Goal: Task Accomplishment & Management: Complete application form

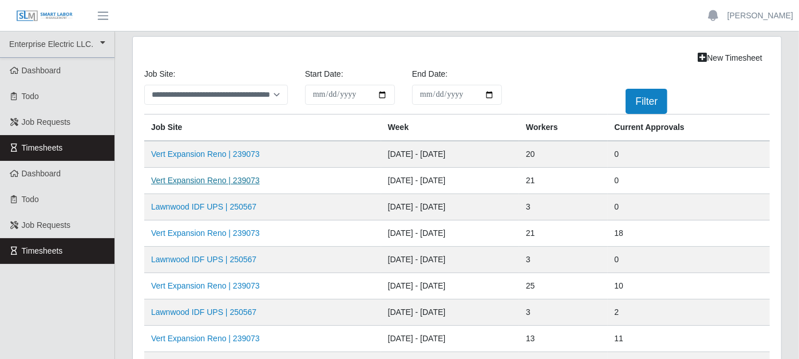
click at [198, 176] on link "Vert Expansion Reno | 239073" at bounding box center [205, 180] width 109 height 9
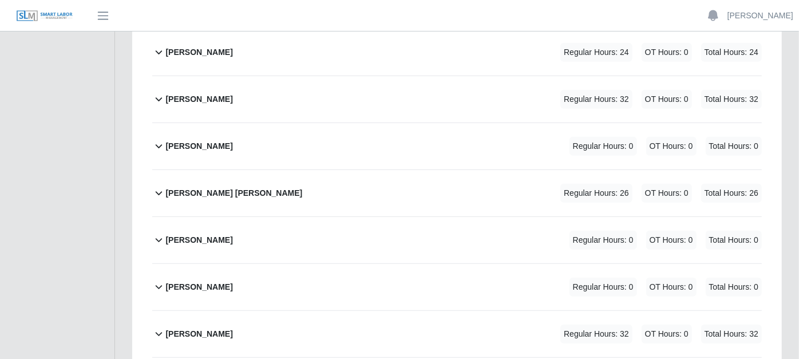
scroll to position [317, 0]
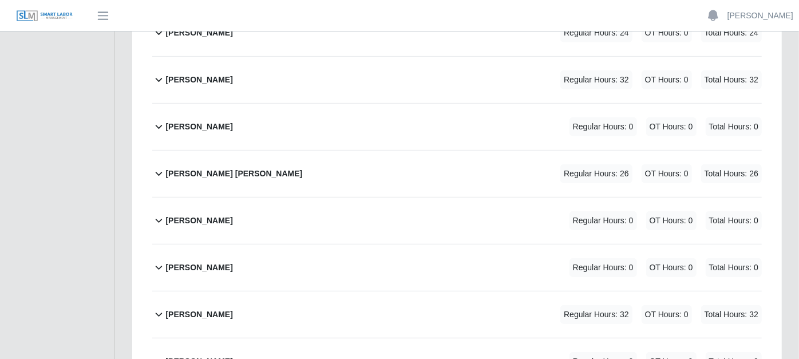
click at [157, 166] on icon at bounding box center [158, 173] width 13 height 14
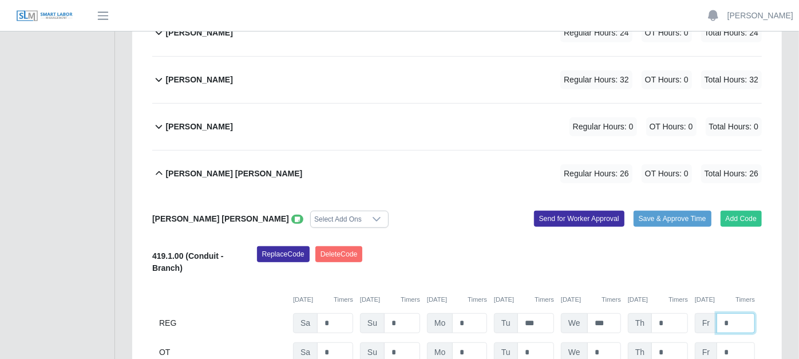
click at [737, 313] on input "*" at bounding box center [735, 323] width 38 height 20
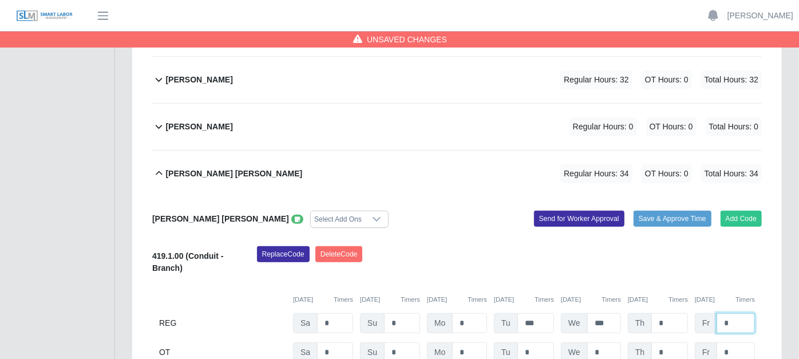
type input "*"
click at [466, 209] on div "[PERSON_NAME] [PERSON_NAME] Select Add Ons Add Code Save & Approve Time Send fo…" at bounding box center [456, 287] width 609 height 180
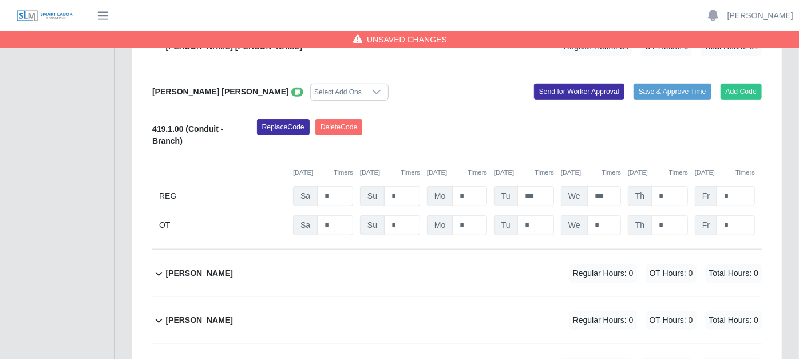
scroll to position [508, 0]
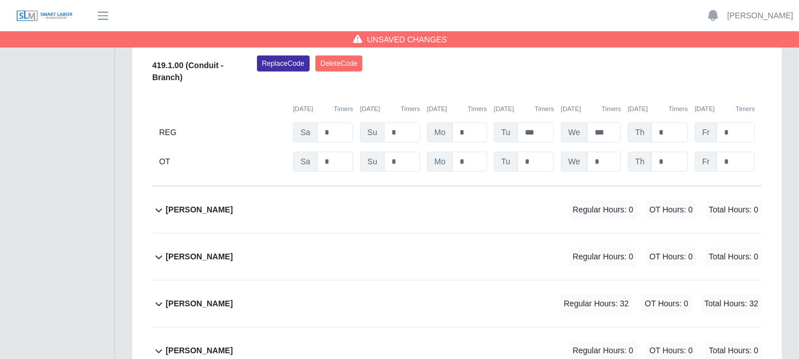
click at [161, 297] on icon at bounding box center [158, 304] width 13 height 14
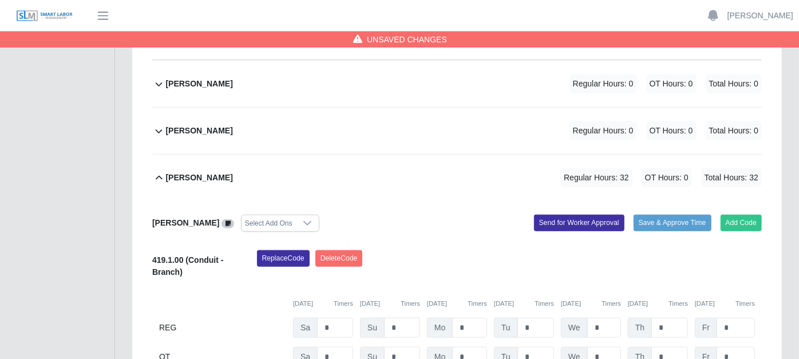
scroll to position [636, 0]
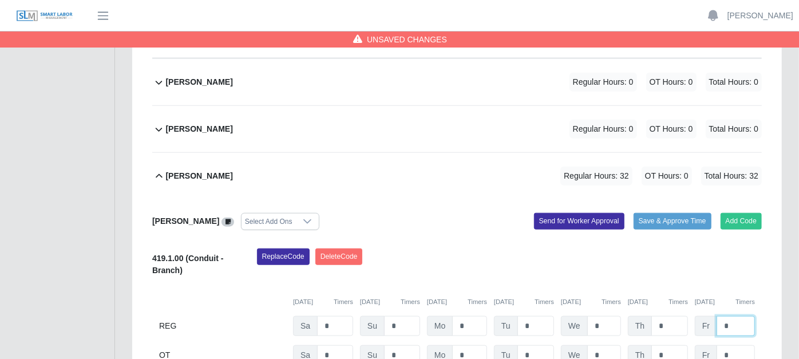
click at [737, 316] on input "*" at bounding box center [735, 326] width 38 height 20
type input "*"
click at [529, 251] on div "Replace Code [GEOGRAPHIC_DATA] Code" at bounding box center [509, 265] width 522 height 35
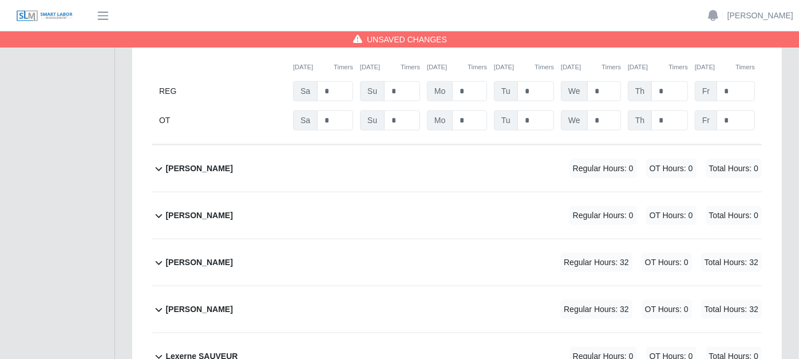
scroll to position [890, 0]
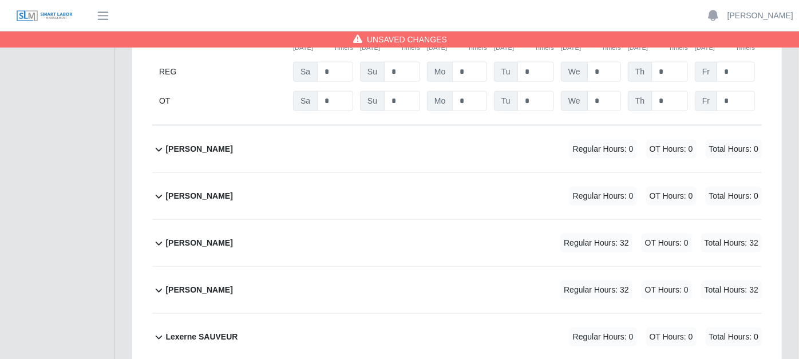
click at [157, 236] on icon at bounding box center [158, 243] width 13 height 14
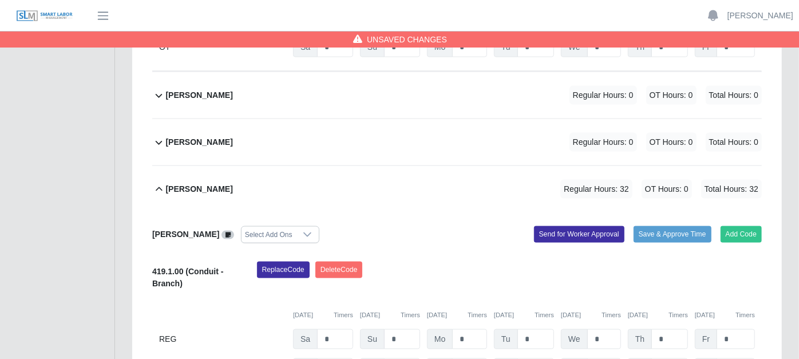
scroll to position [1017, 0]
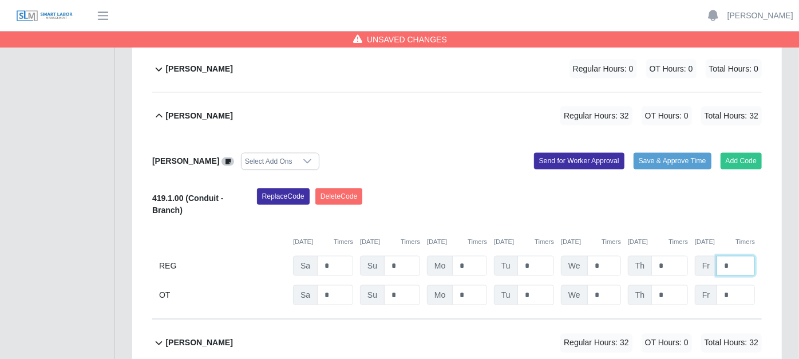
click at [743, 256] on input "*" at bounding box center [735, 266] width 38 height 20
type input "*"
click at [0, 0] on input "*" at bounding box center [0, 0] width 0 height 0
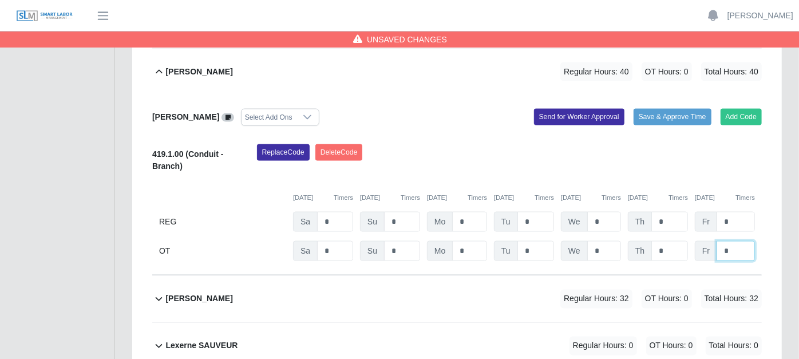
scroll to position [1080, 0]
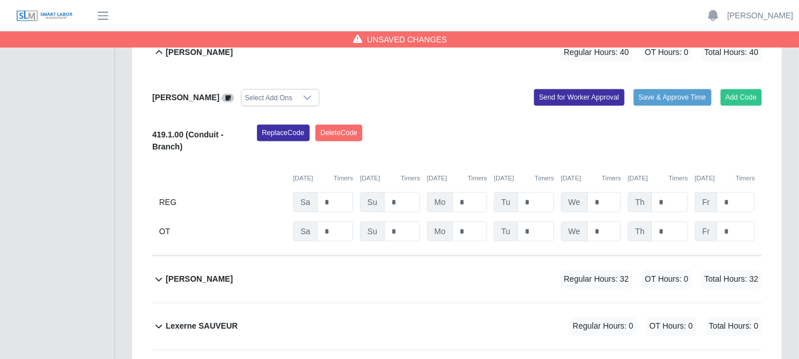
click at [158, 272] on icon at bounding box center [158, 279] width 13 height 14
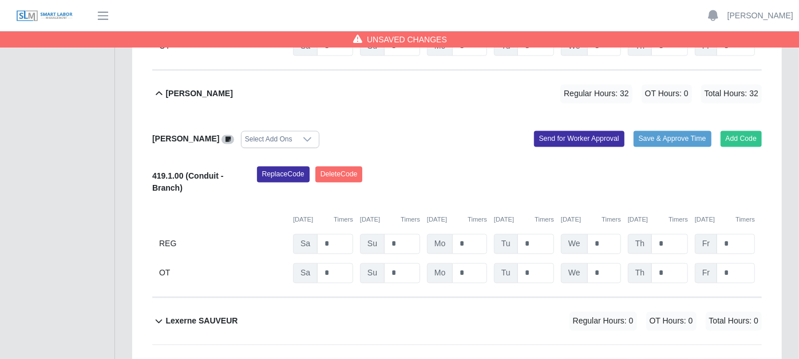
scroll to position [1271, 0]
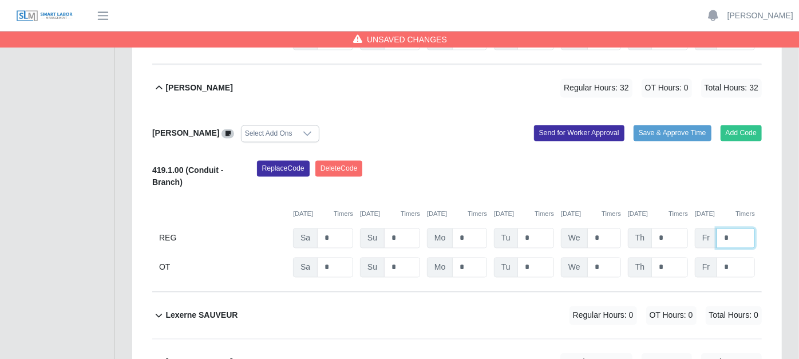
click at [732, 228] on input "*" at bounding box center [735, 238] width 38 height 20
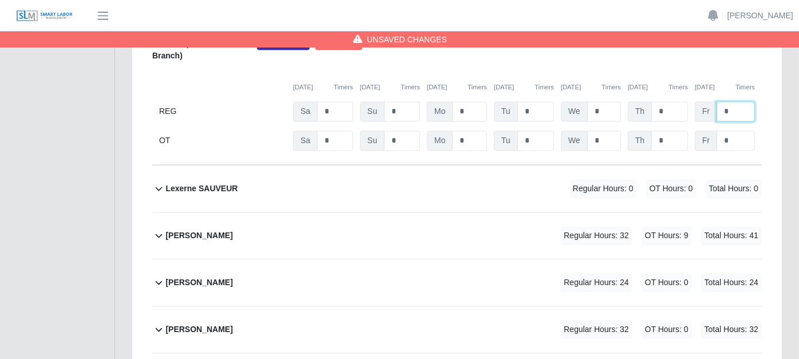
scroll to position [1462, 0]
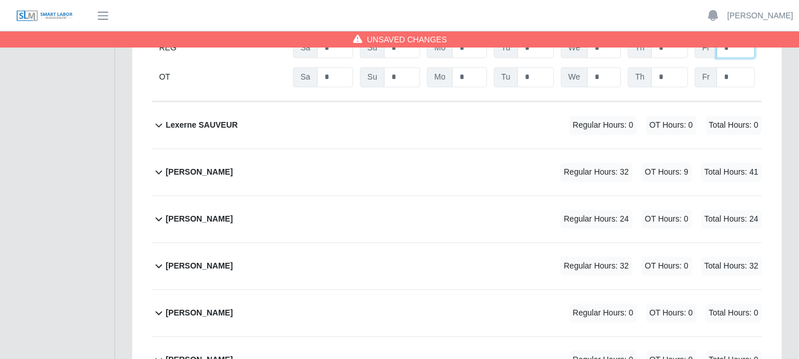
type input "*"
click at [159, 165] on icon at bounding box center [158, 172] width 13 height 14
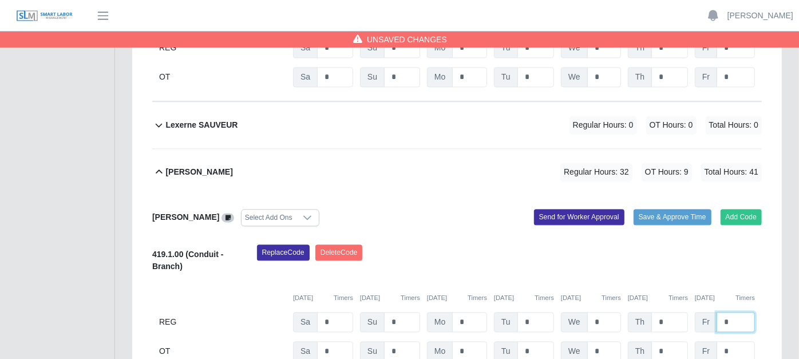
click at [735, 312] on input "*" at bounding box center [735, 322] width 38 height 20
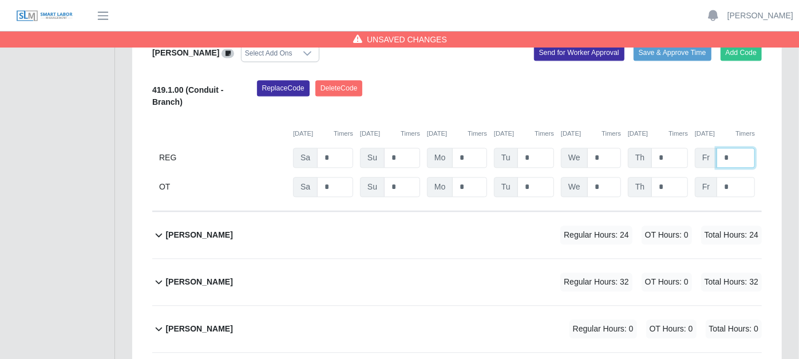
scroll to position [1652, 0]
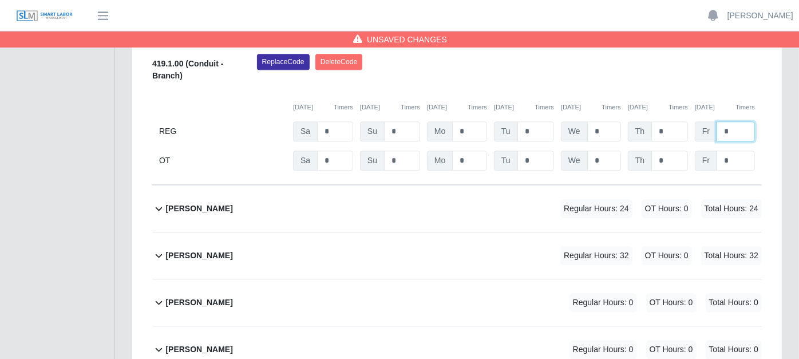
type input "*"
click at [157, 248] on icon at bounding box center [158, 255] width 13 height 14
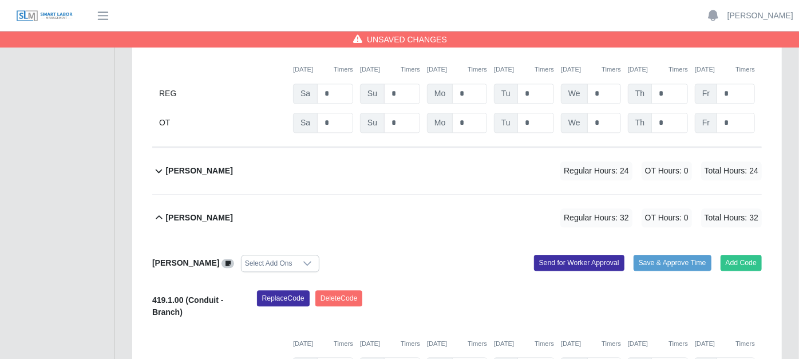
scroll to position [1716, 0]
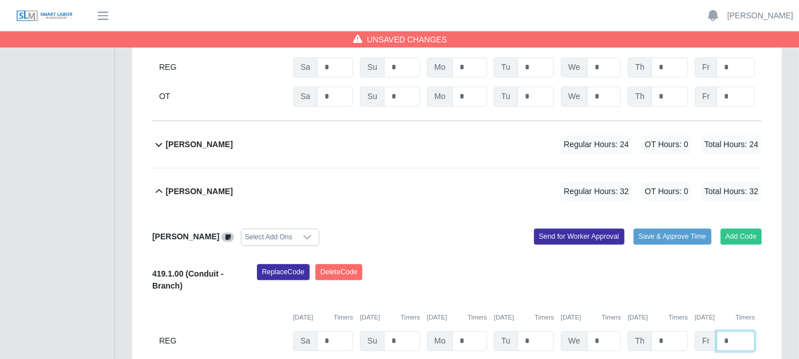
click at [729, 331] on input "*" at bounding box center [735, 341] width 38 height 20
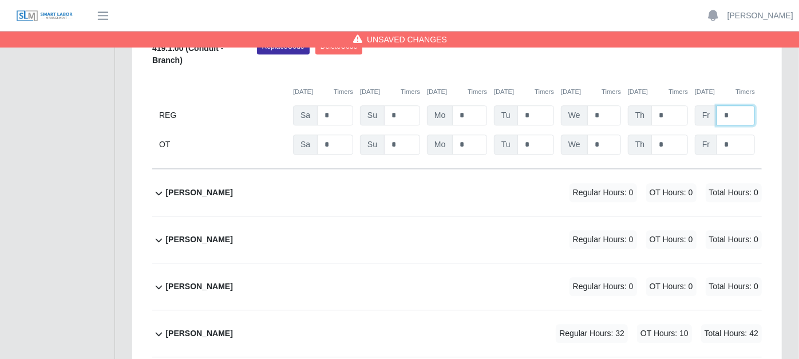
scroll to position [1970, 0]
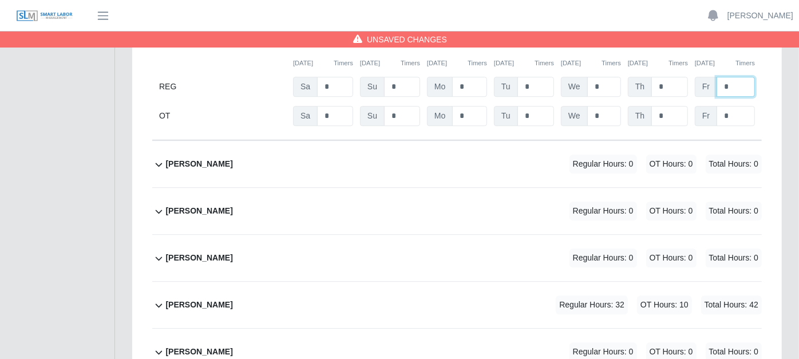
type input "*"
click at [154, 298] on icon at bounding box center [158, 305] width 13 height 14
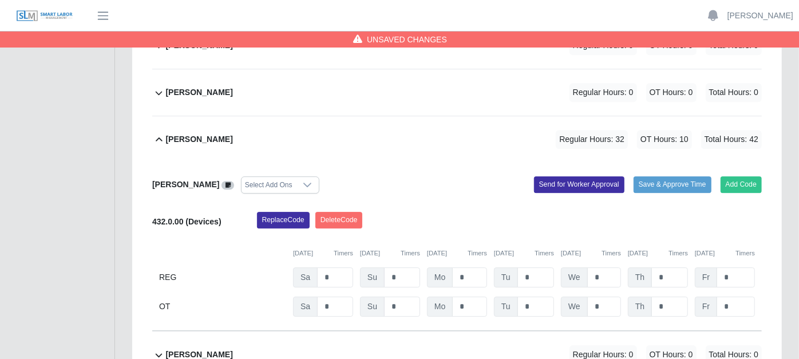
scroll to position [2161, 0]
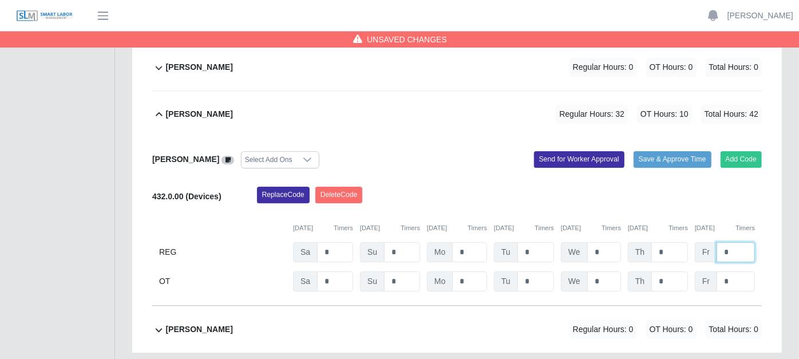
click at [736, 242] on input "*" at bounding box center [735, 252] width 38 height 20
type input "*"
click at [0, 0] on input "*" at bounding box center [0, 0] width 0 height 0
type input "*"
click at [654, 268] on div "[PERSON_NAME] Select Add Ons Add Code Save & Approve Time Send for Worker Appro…" at bounding box center [456, 221] width 609 height 168
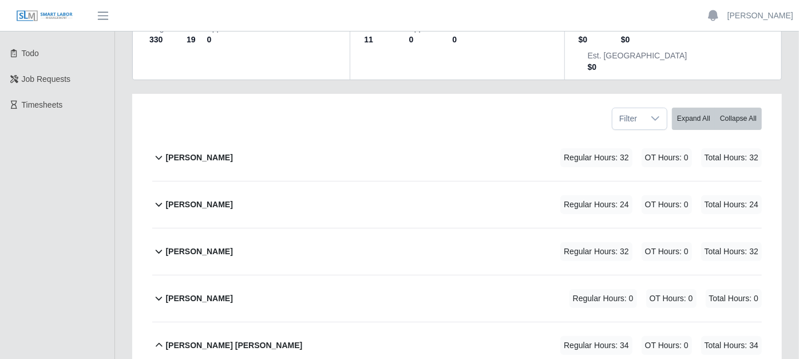
scroll to position [127, 0]
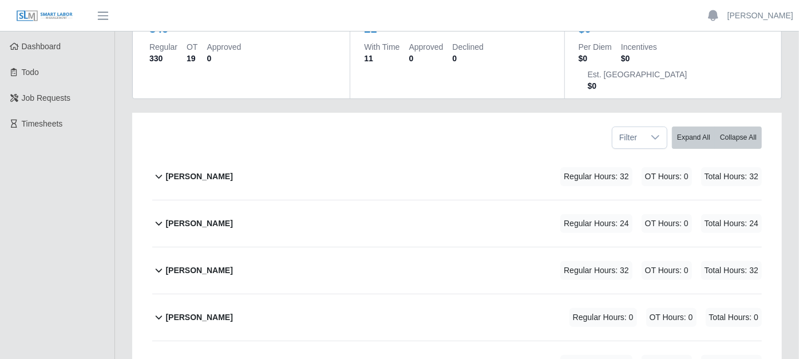
click at [157, 169] on icon at bounding box center [158, 176] width 13 height 14
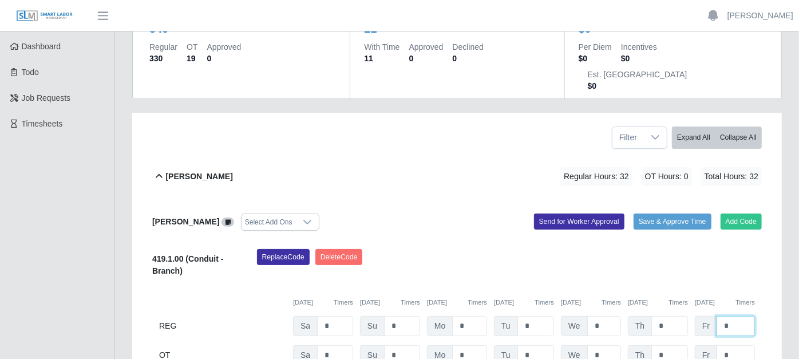
click at [742, 316] on input "*" at bounding box center [735, 326] width 38 height 20
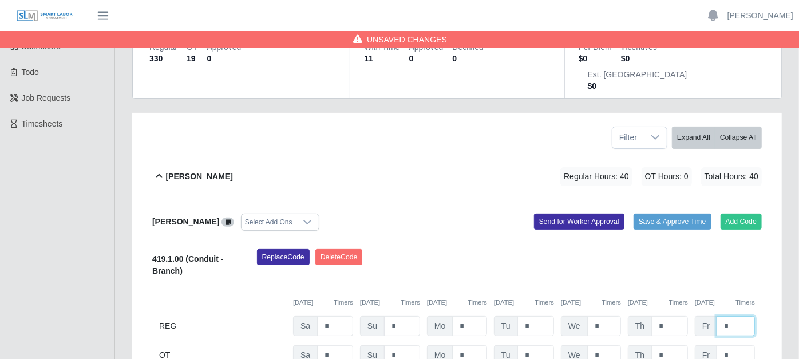
type input "*"
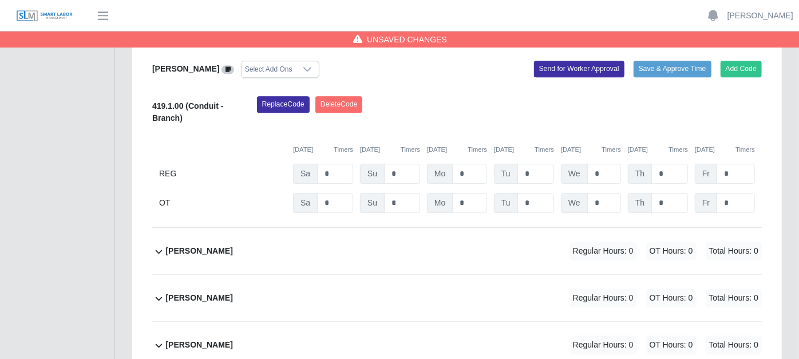
scroll to position [2384, 0]
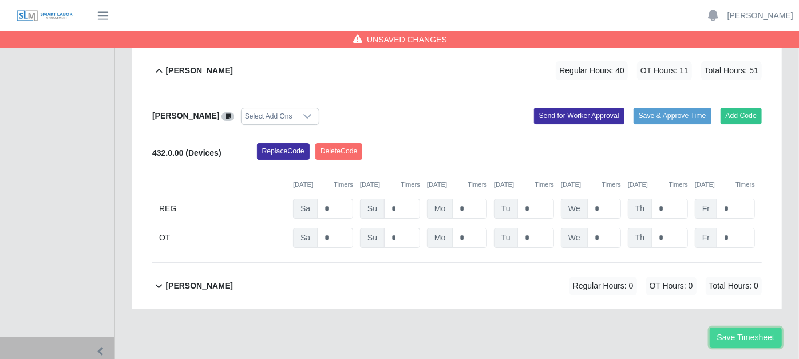
click at [750, 327] on button "Save Timesheet" at bounding box center [745, 337] width 72 height 20
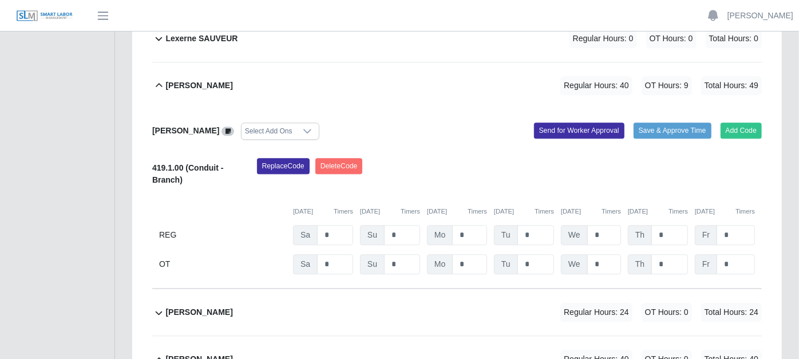
scroll to position [1729, 0]
click at [159, 305] on icon at bounding box center [158, 312] width 13 height 14
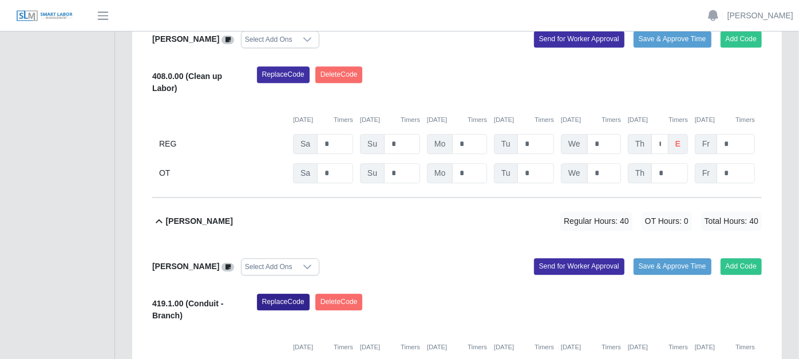
scroll to position [2046, 0]
click at [735, 134] on input "*" at bounding box center [735, 144] width 38 height 20
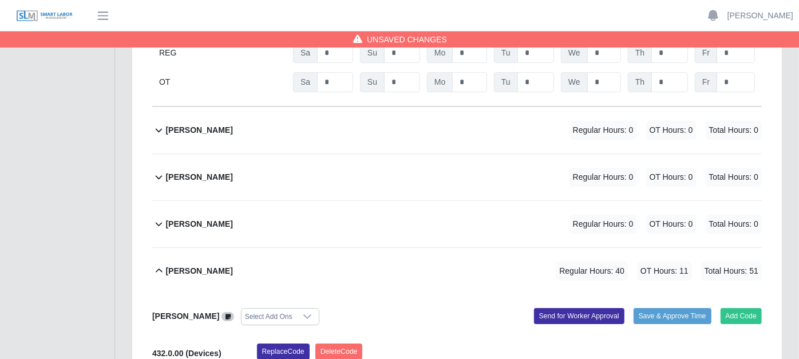
scroll to position [2564, 0]
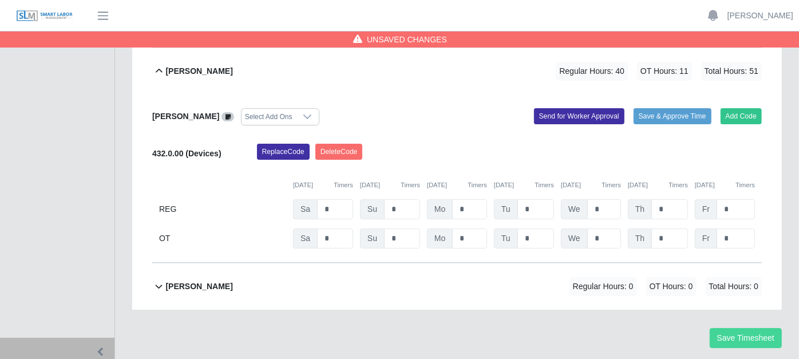
type input "*"
click at [736, 328] on button "Save Timesheet" at bounding box center [745, 338] width 72 height 20
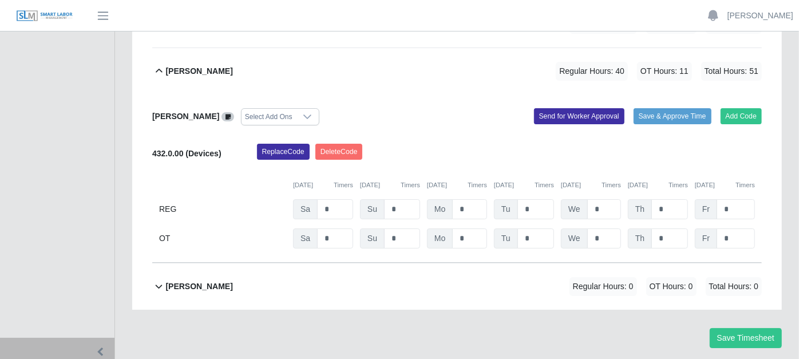
click at [160, 64] on icon at bounding box center [158, 71] width 13 height 14
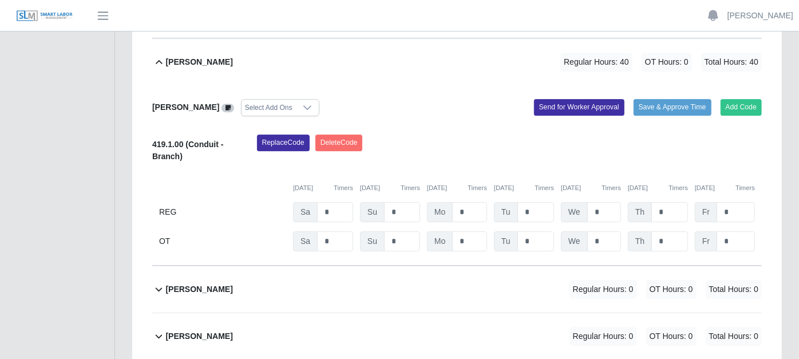
scroll to position [2142, 0]
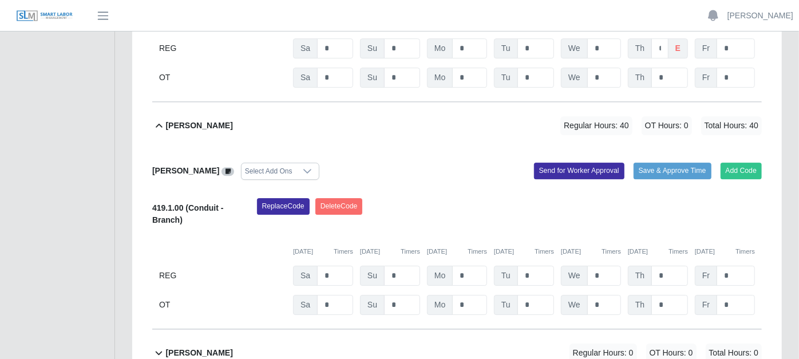
click at [160, 119] on icon at bounding box center [158, 126] width 13 height 14
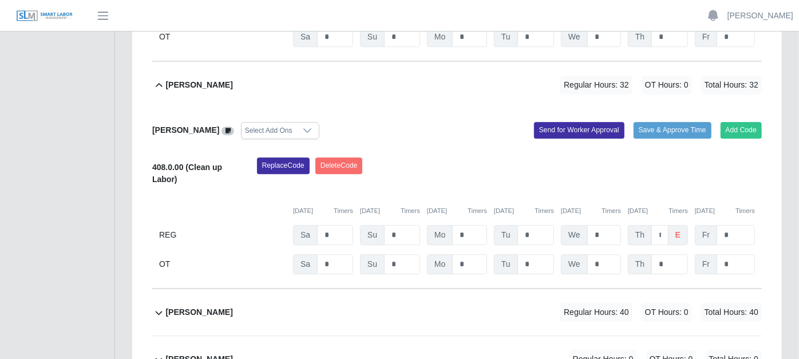
scroll to position [1951, 0]
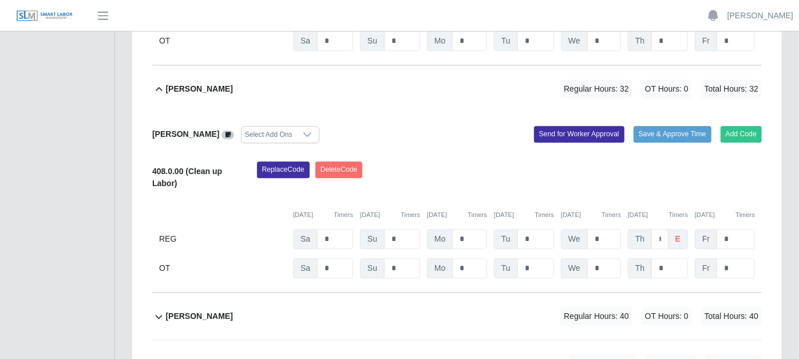
click at [159, 82] on icon at bounding box center [158, 89] width 13 height 14
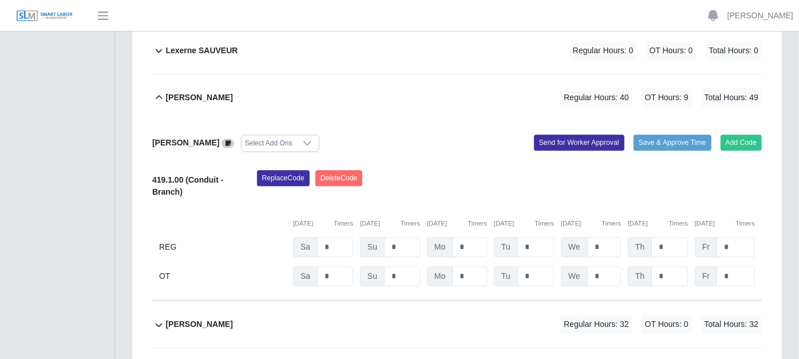
scroll to position [1697, 0]
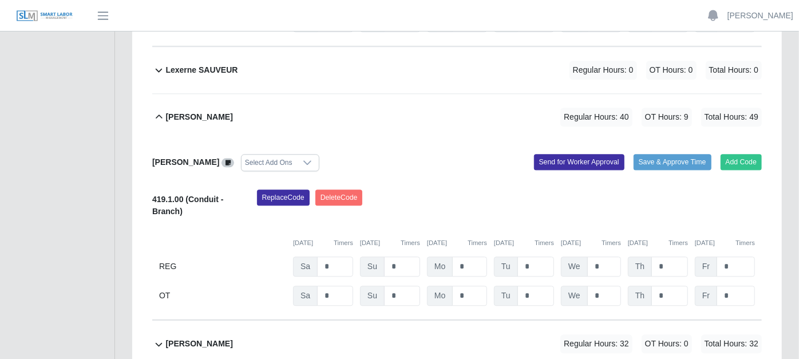
click at [160, 114] on icon at bounding box center [159, 116] width 7 height 4
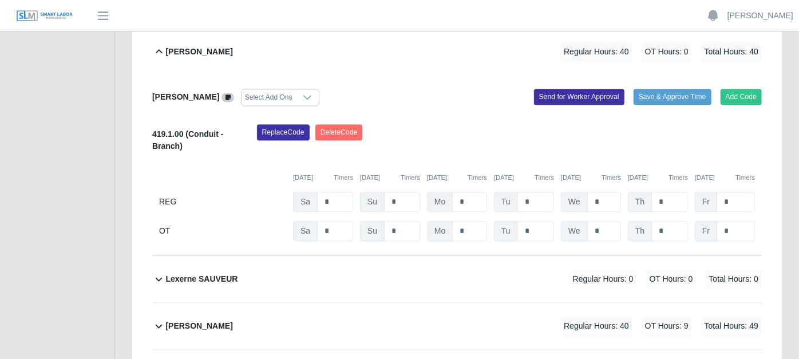
scroll to position [1443, 0]
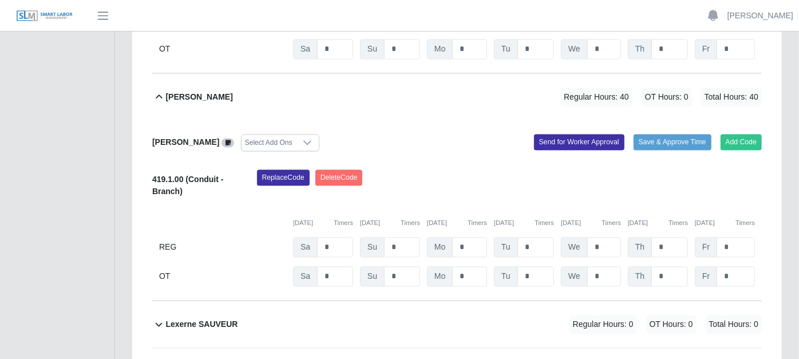
click at [160, 90] on icon at bounding box center [158, 97] width 13 height 14
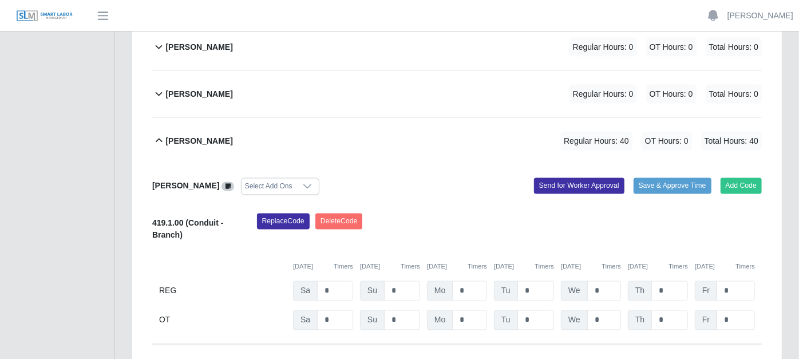
scroll to position [1125, 0]
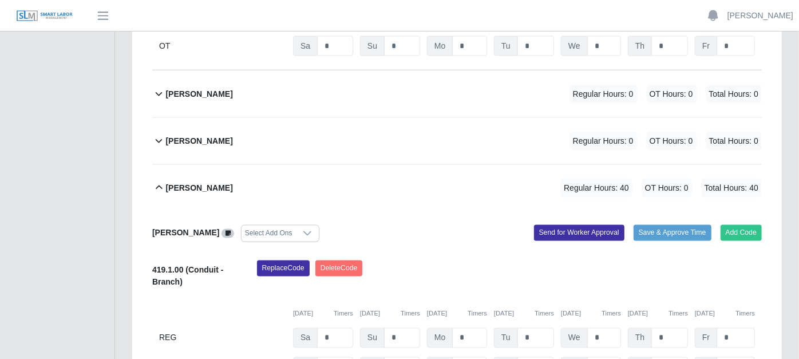
click at [160, 181] on icon at bounding box center [158, 188] width 13 height 14
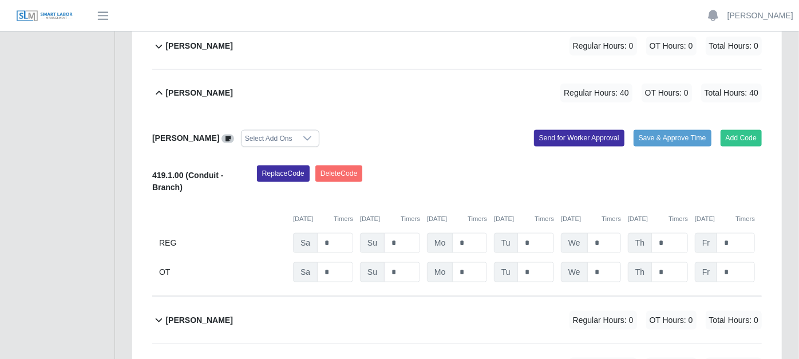
scroll to position [871, 0]
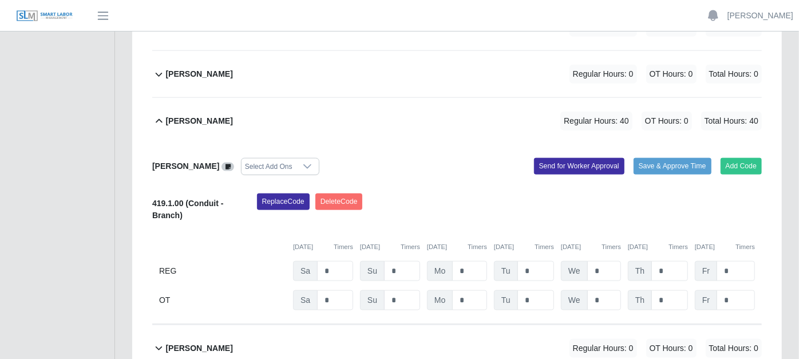
click at [157, 118] on icon at bounding box center [159, 120] width 7 height 4
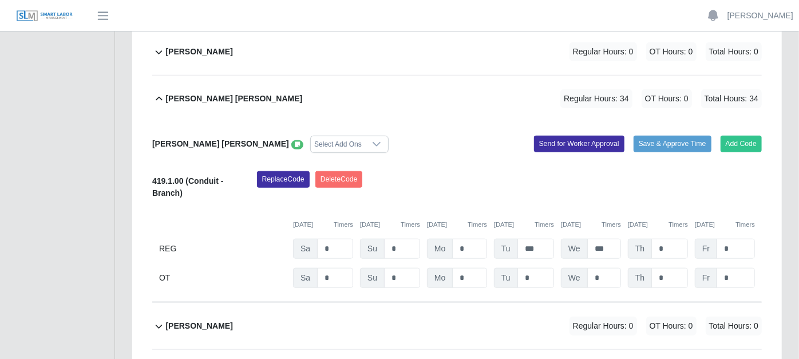
scroll to position [553, 0]
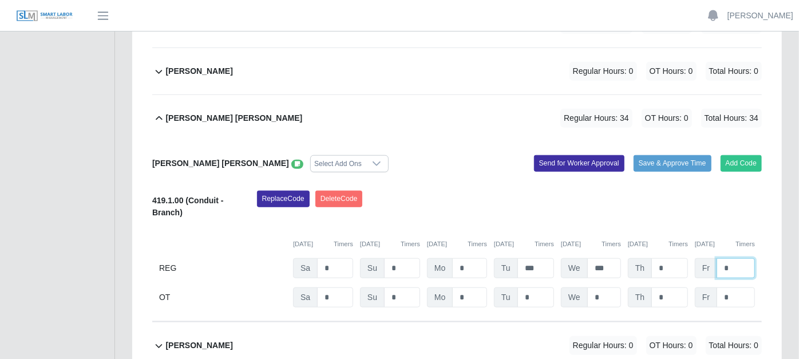
click at [732, 258] on input "*" at bounding box center [735, 268] width 38 height 20
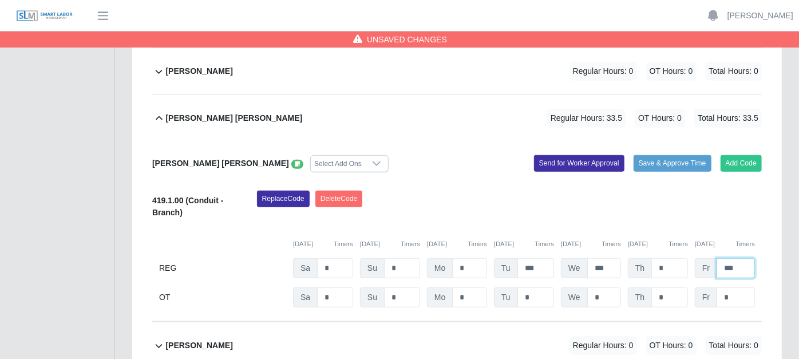
type input "***"
click at [709, 190] on div "Replace Code [GEOGRAPHIC_DATA] Code" at bounding box center [509, 207] width 522 height 35
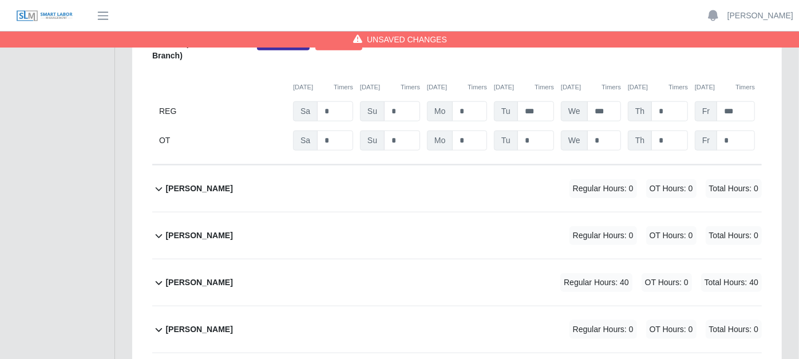
scroll to position [1319, 0]
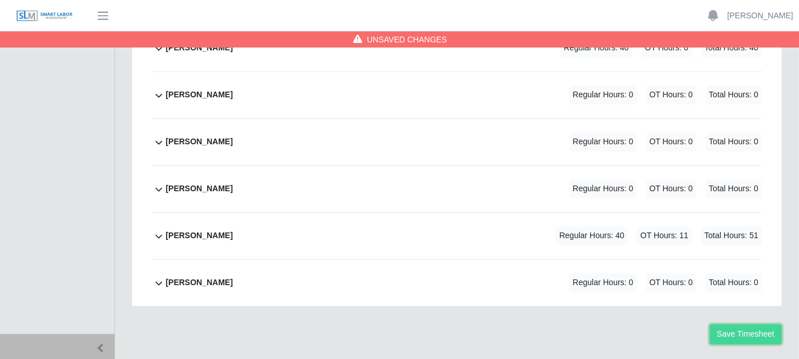
click at [763, 324] on button "Save Timesheet" at bounding box center [745, 334] width 72 height 20
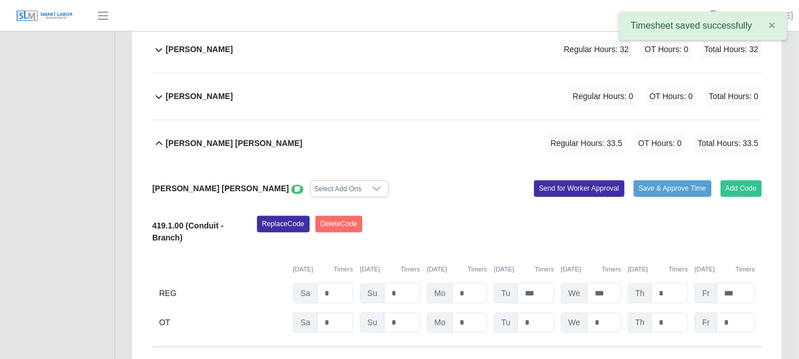
scroll to position [492, 0]
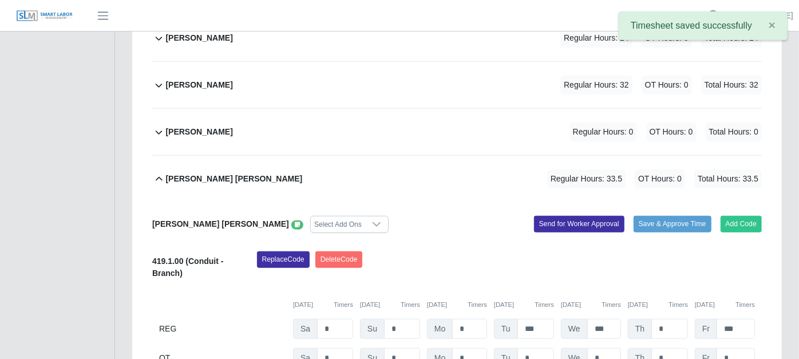
click at [158, 176] on icon at bounding box center [159, 178] width 7 height 4
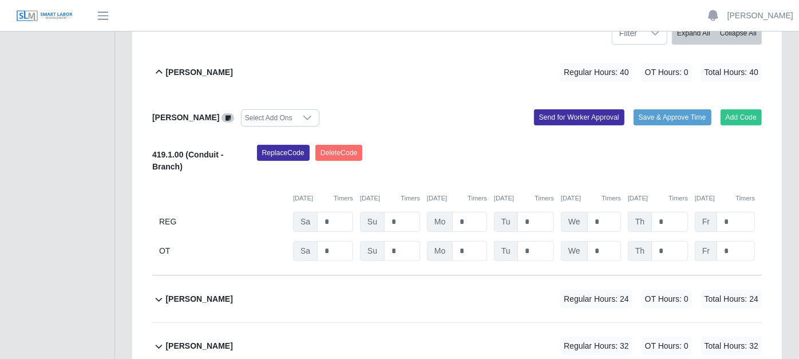
scroll to position [174, 0]
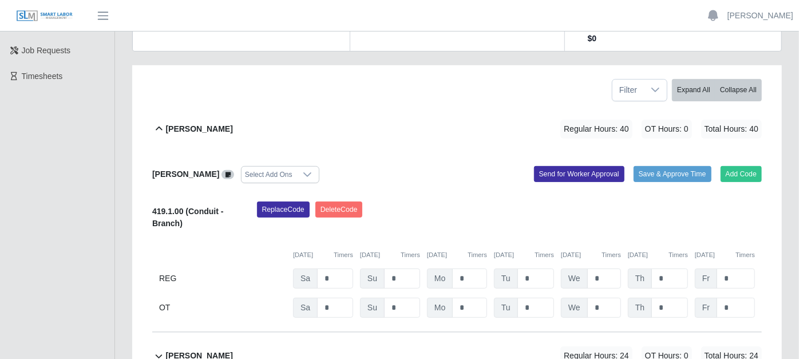
click at [156, 122] on icon at bounding box center [158, 129] width 13 height 14
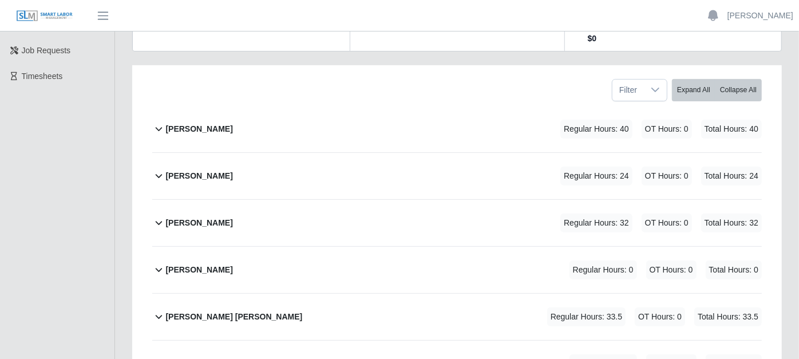
click at [157, 263] on icon at bounding box center [158, 270] width 13 height 14
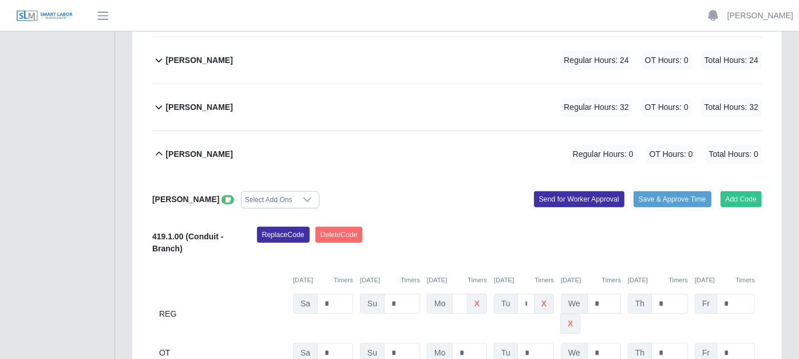
scroll to position [301, 0]
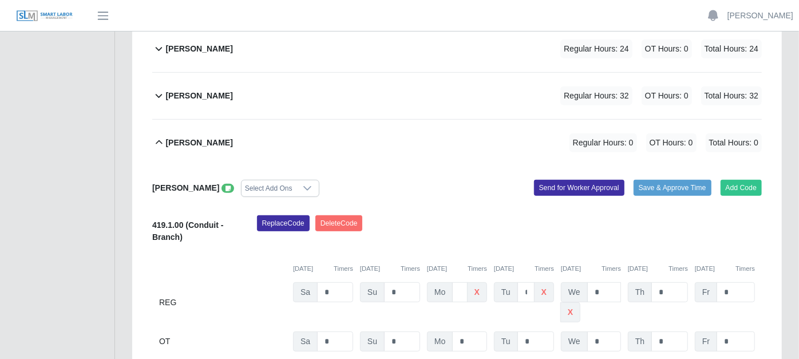
click at [225, 185] on icon at bounding box center [227, 188] width 5 height 6
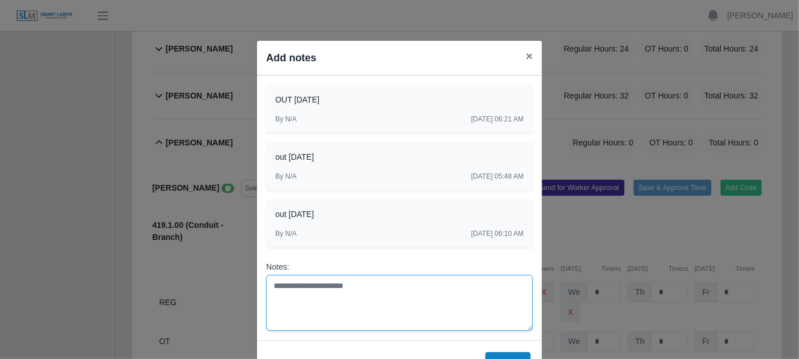
click at [284, 279] on textarea "Notes:" at bounding box center [399, 303] width 267 height 56
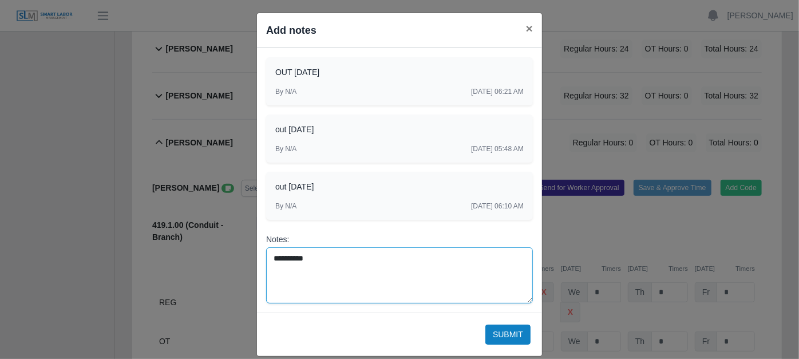
scroll to position [40, 0]
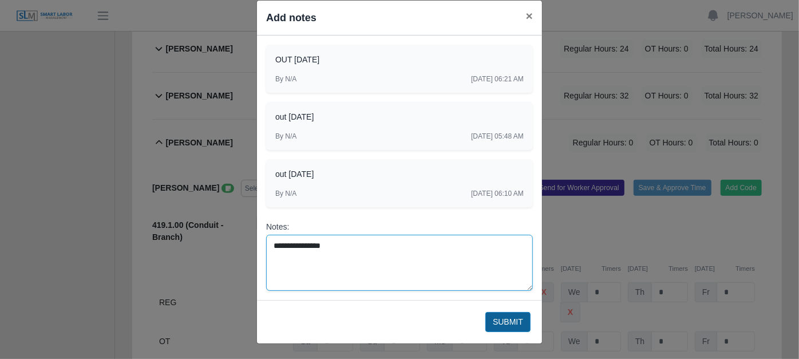
type textarea "**********"
click at [509, 320] on button "Submit" at bounding box center [507, 322] width 45 height 20
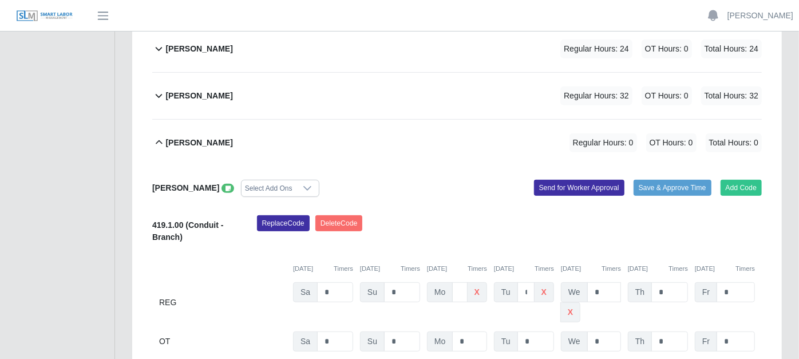
click at [154, 136] on icon at bounding box center [158, 143] width 13 height 14
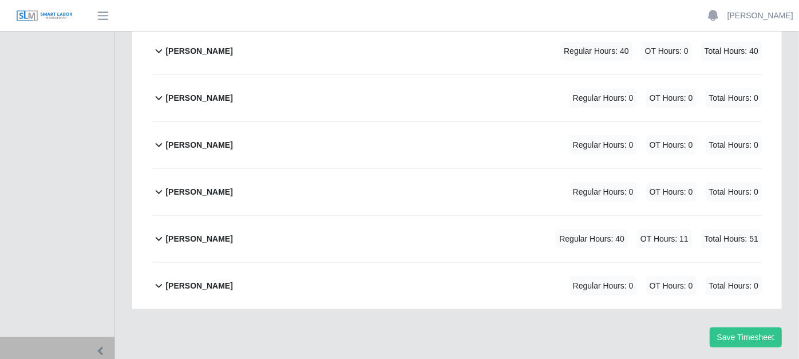
scroll to position [959, 0]
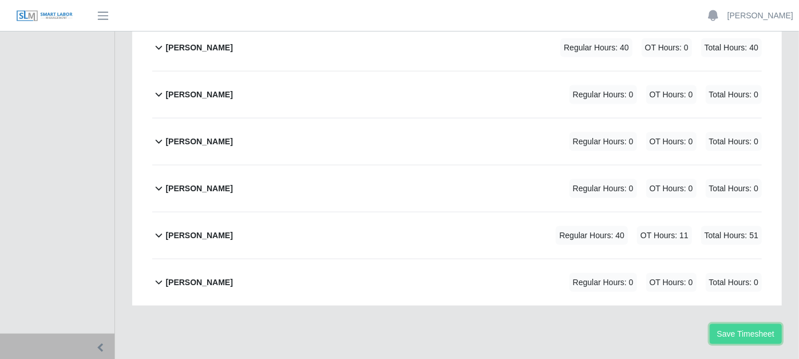
click at [737, 324] on button "Save Timesheet" at bounding box center [745, 334] width 72 height 20
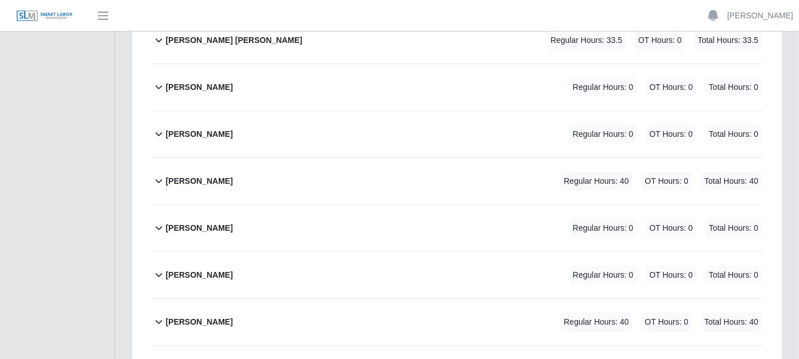
scroll to position [0, 0]
